Goal: Information Seeking & Learning: Learn about a topic

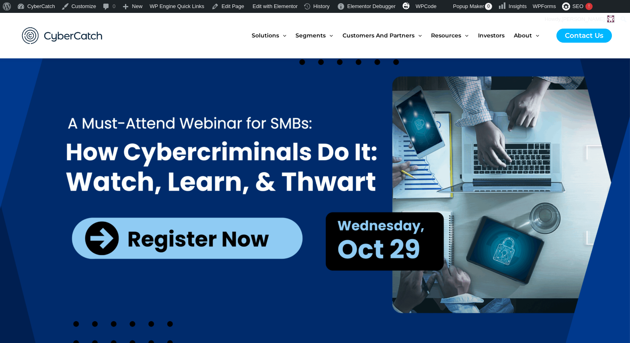
scroll to position [12, 0]
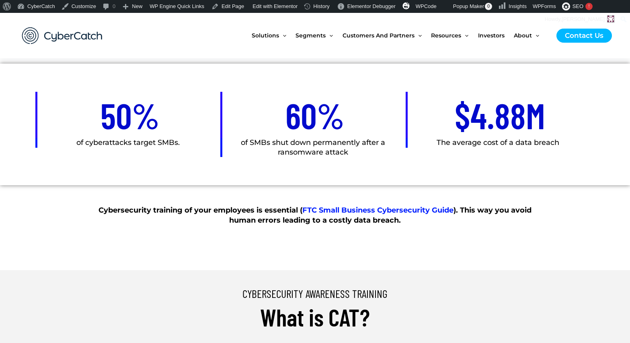
scroll to position [401, 0]
click at [297, 214] on p "Cybersecurity training of your employees is essential ( FTC Small Business Cybe…" at bounding box center [315, 215] width 450 height 20
click at [297, 215] on span "Cybersecurity training of your employees is essential ( FTC Small Business Cybe…" at bounding box center [314, 214] width 433 height 19
click at [383, 213] on link "FTC Small Business Cybersecurity Guide" at bounding box center [377, 209] width 151 height 9
